Goal: Transaction & Acquisition: Purchase product/service

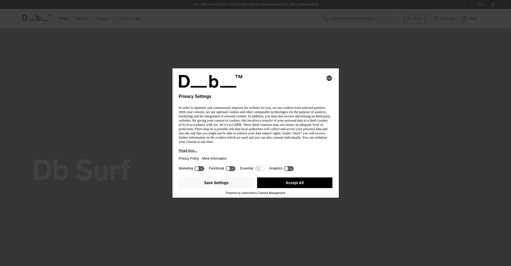
click at [288, 169] on icon at bounding box center [286, 169] width 4 height 4
click at [290, 169] on icon at bounding box center [289, 168] width 10 height 5
click at [262, 168] on icon at bounding box center [260, 168] width 10 height 5
click at [221, 182] on button "Save Settings" at bounding box center [216, 183] width 75 height 11
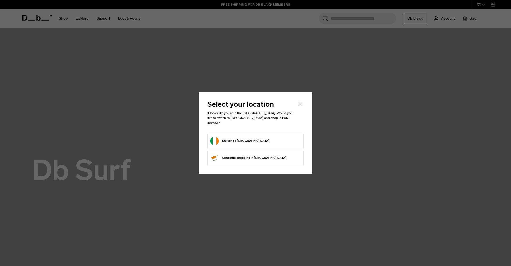
click at [247, 141] on form "Switch to Ireland" at bounding box center [255, 141] width 91 height 9
click at [234, 138] on button "Switch to Ireland" at bounding box center [239, 141] width 59 height 9
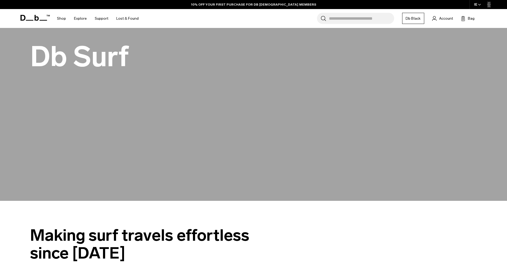
scroll to position [245, 0]
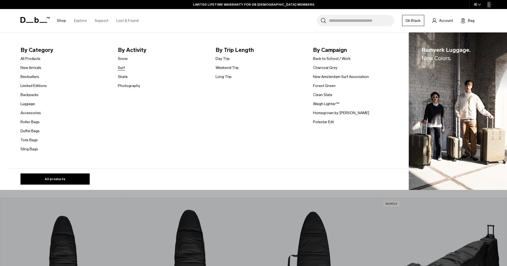
click at [125, 67] on link "Surf" at bounding box center [121, 68] width 7 height 6
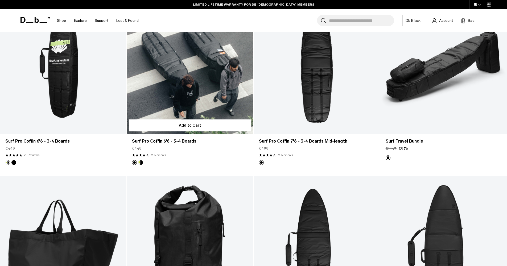
scroll to position [118, 0]
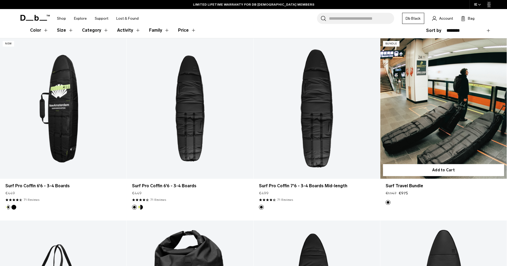
click at [430, 131] on link "Surf Travel Bundle" at bounding box center [444, 108] width 127 height 141
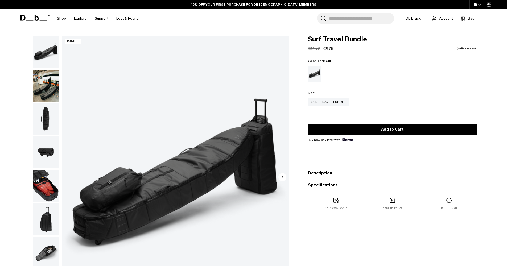
click at [41, 78] on img "button" at bounding box center [46, 86] width 26 height 32
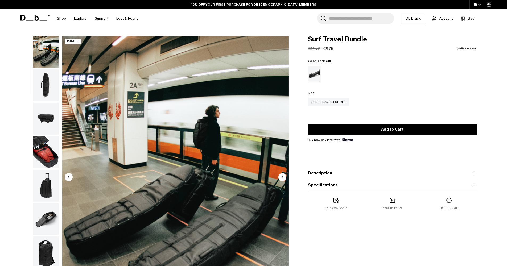
click at [46, 90] on img "button" at bounding box center [46, 86] width 26 height 32
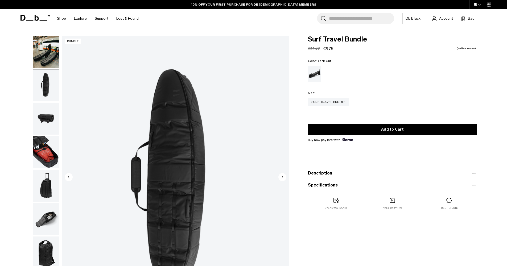
scroll to position [54, 0]
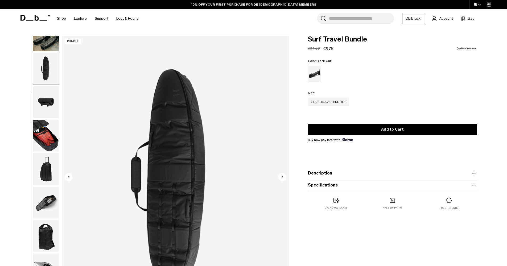
click at [48, 99] on img "button" at bounding box center [46, 102] width 26 height 32
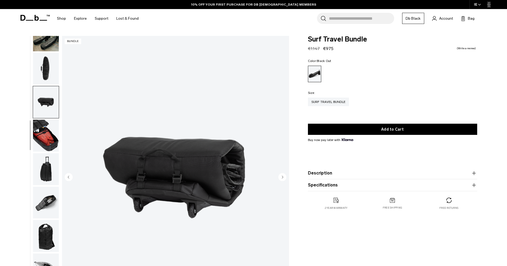
click at [52, 125] on img "button" at bounding box center [46, 136] width 26 height 32
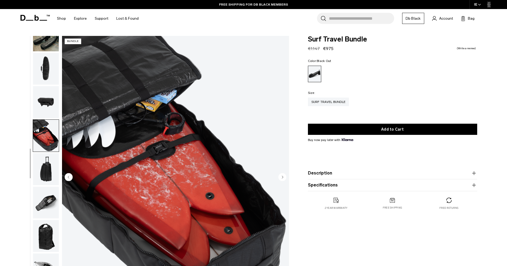
click at [52, 168] on img "button" at bounding box center [46, 169] width 26 height 32
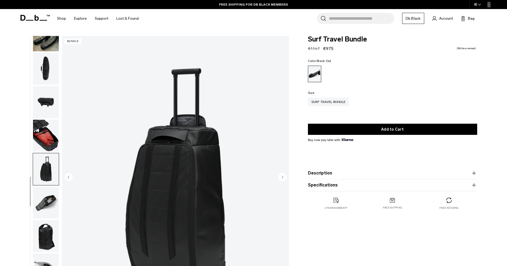
click at [46, 203] on img "button" at bounding box center [46, 203] width 26 height 32
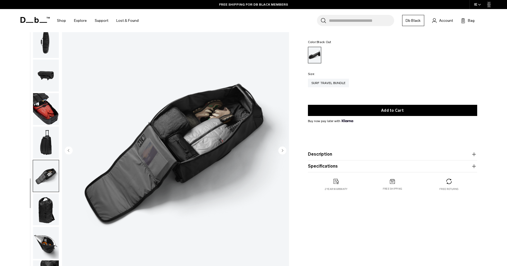
scroll to position [43, 0]
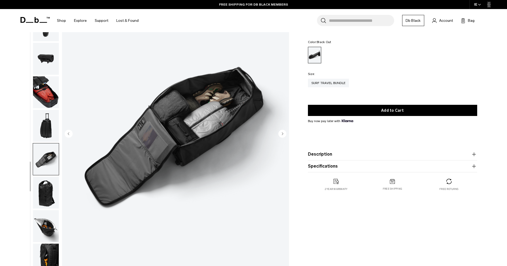
click at [47, 197] on img "button" at bounding box center [46, 193] width 26 height 32
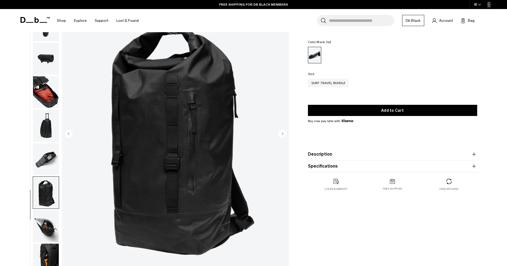
click at [49, 221] on img "button" at bounding box center [46, 226] width 26 height 32
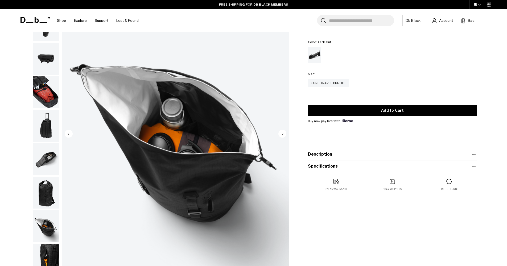
scroll to position [50, 0]
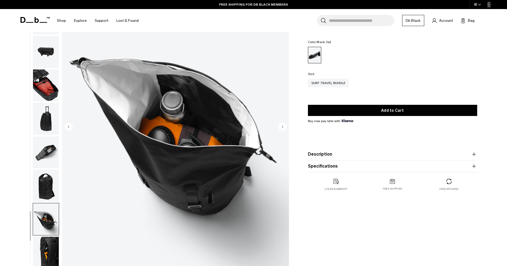
click at [47, 187] on img "button" at bounding box center [46, 186] width 26 height 32
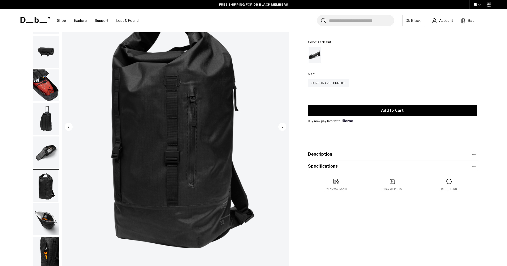
click at [51, 216] on img "button" at bounding box center [46, 219] width 26 height 32
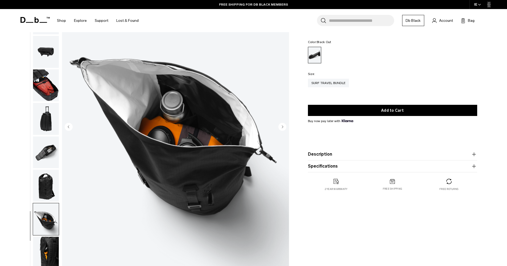
scroll to position [92, 0]
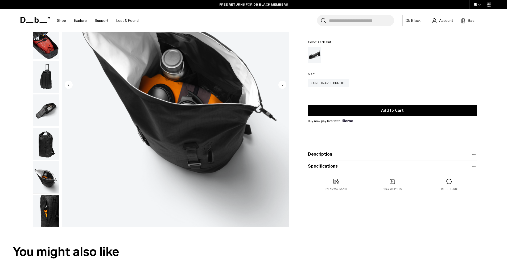
click at [51, 217] on img "button" at bounding box center [46, 211] width 26 height 32
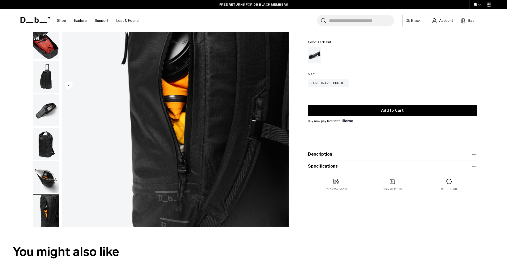
click at [340, 155] on button "Description" at bounding box center [392, 154] width 169 height 6
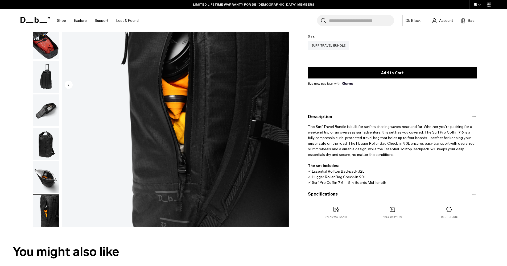
click at [339, 121] on p "The Surf Travel Bundle is built for surfers chasing waves near and far. Whether…" at bounding box center [392, 153] width 169 height 66
click at [337, 118] on button "Description" at bounding box center [392, 117] width 169 height 6
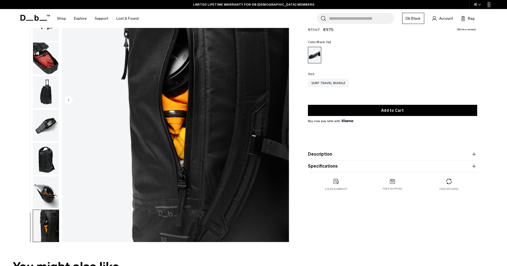
scroll to position [0, 0]
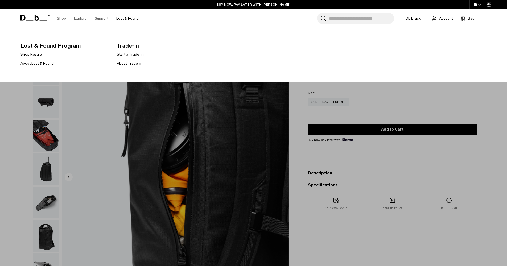
click at [37, 54] on link "Shop Resale" at bounding box center [31, 55] width 21 height 6
